Goal: Navigation & Orientation: Find specific page/section

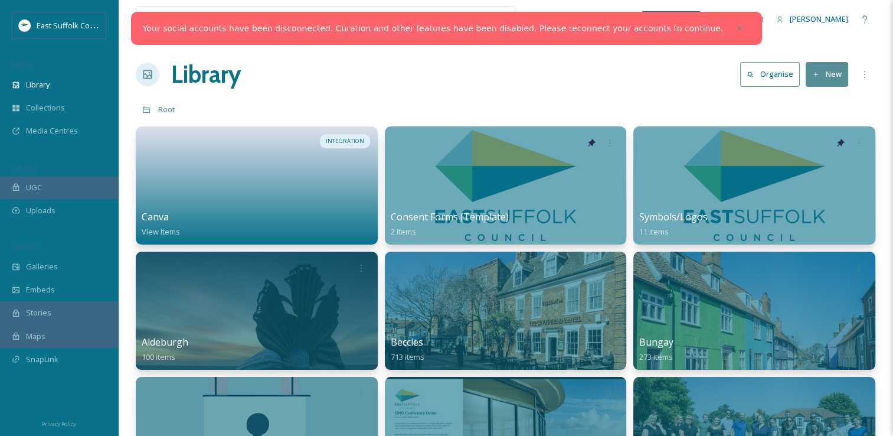
click at [728, 22] on div "Dashboard" at bounding box center [717, 19] width 21 height 21
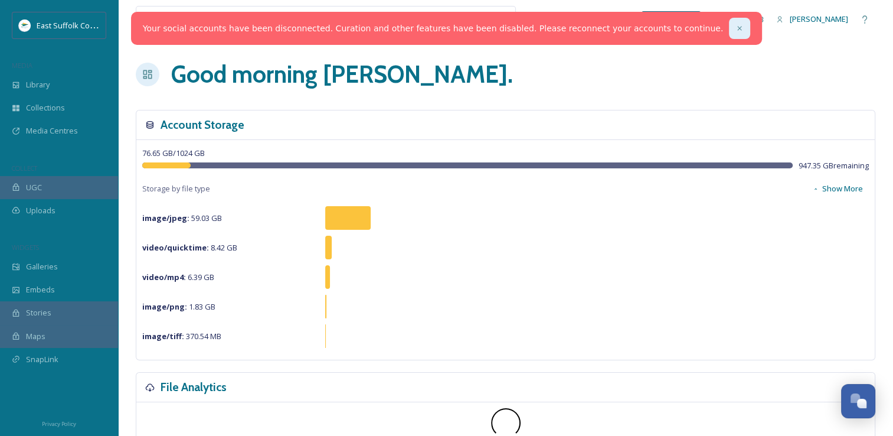
click at [729, 32] on div at bounding box center [739, 28] width 21 height 21
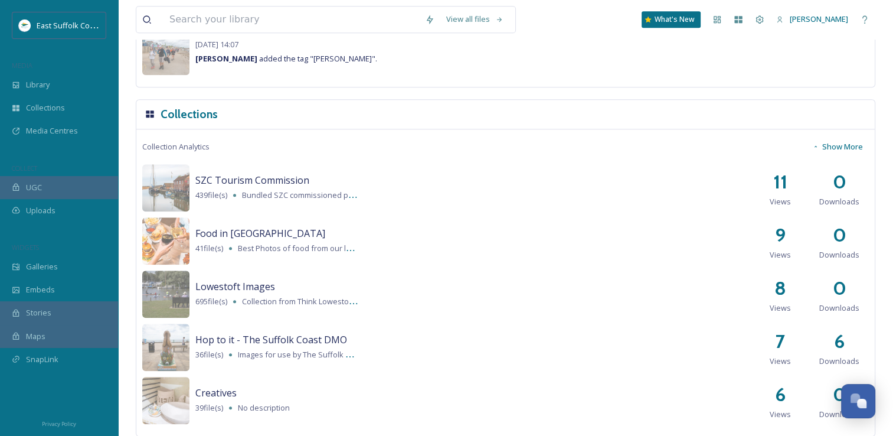
scroll to position [826, 0]
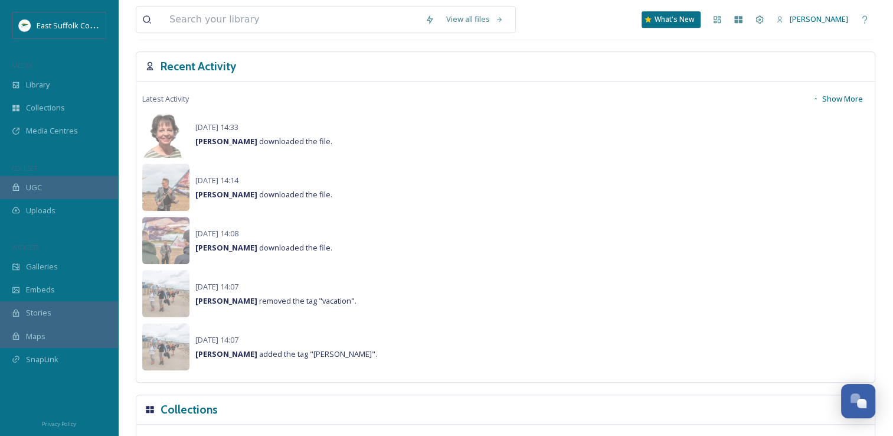
click at [838, 100] on button "Show More" at bounding box center [837, 98] width 63 height 23
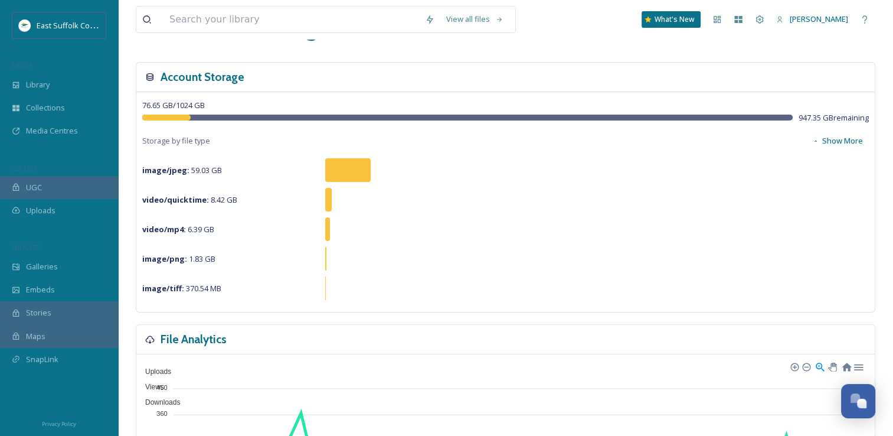
scroll to position [0, 0]
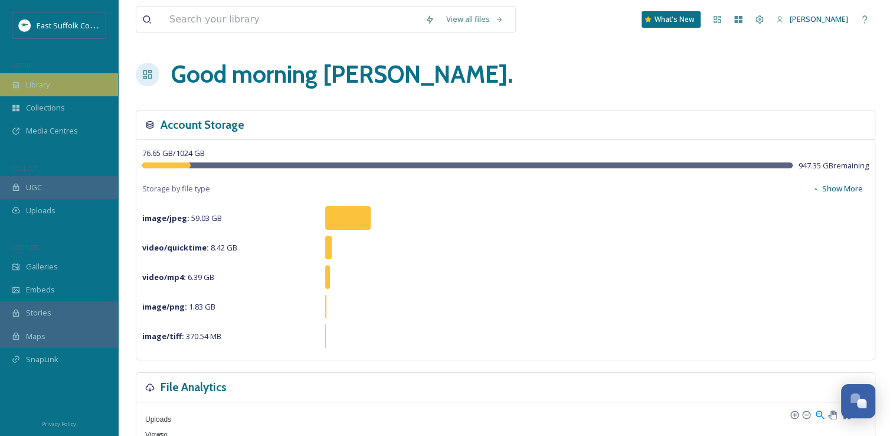
click at [70, 77] on div "Library" at bounding box center [59, 84] width 118 height 23
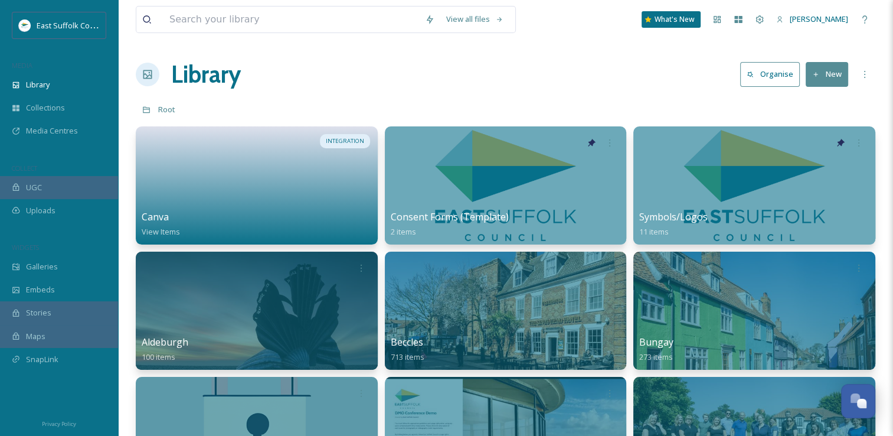
click at [358, 81] on div "Library Organise New" at bounding box center [506, 74] width 740 height 35
